Goal: Task Accomplishment & Management: Manage account settings

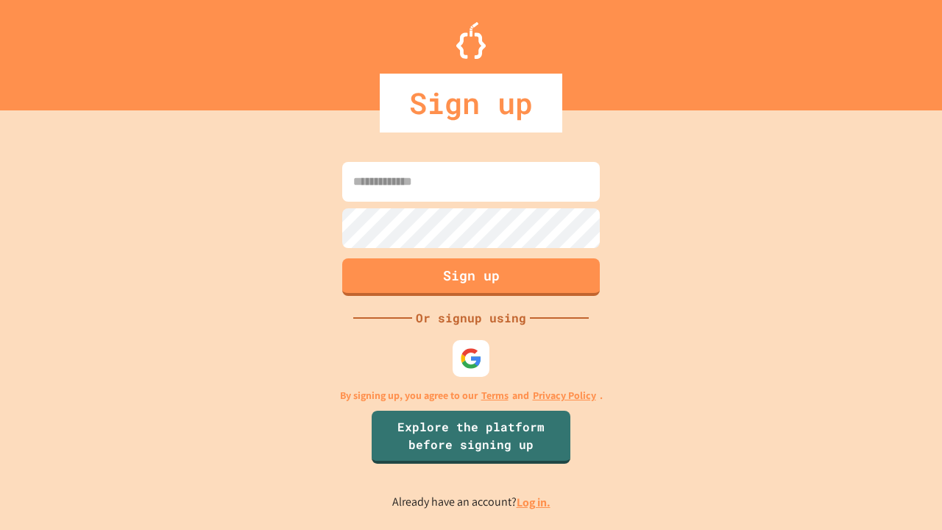
click at [534, 502] on link "Log in." at bounding box center [533, 501] width 34 height 15
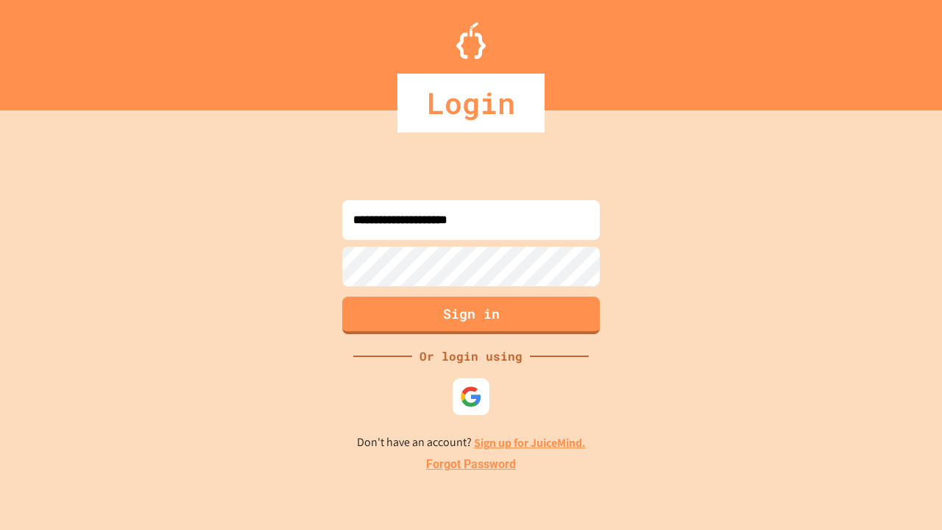
type input "**********"
